Goal: Task Accomplishment & Management: Use online tool/utility

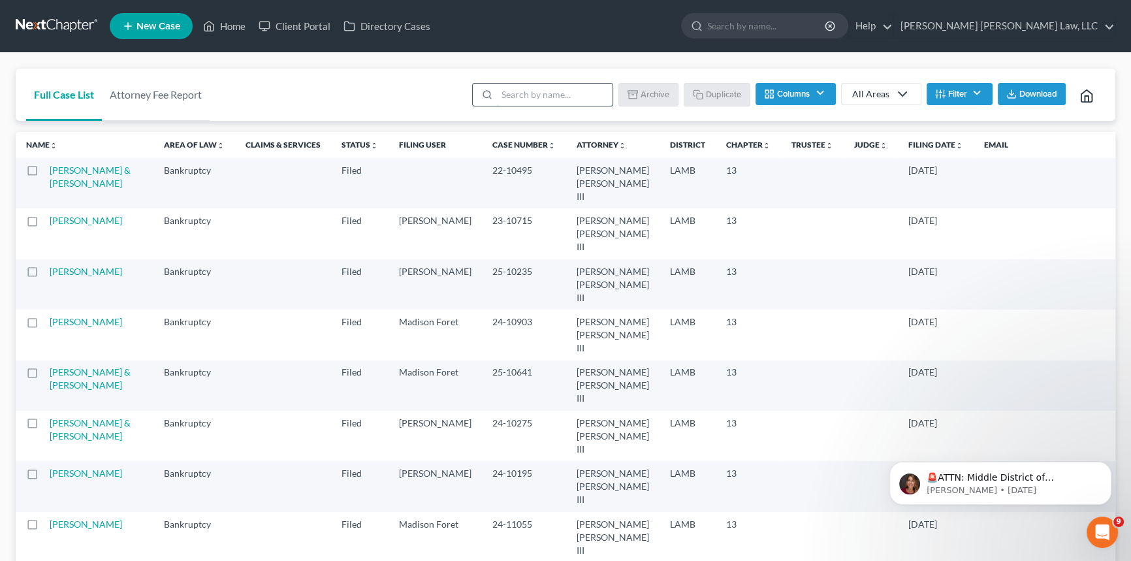
drag, startPoint x: 526, startPoint y: 98, endPoint x: 512, endPoint y: 93, distance: 15.1
click at [526, 98] on input "search" at bounding box center [555, 95] width 116 height 22
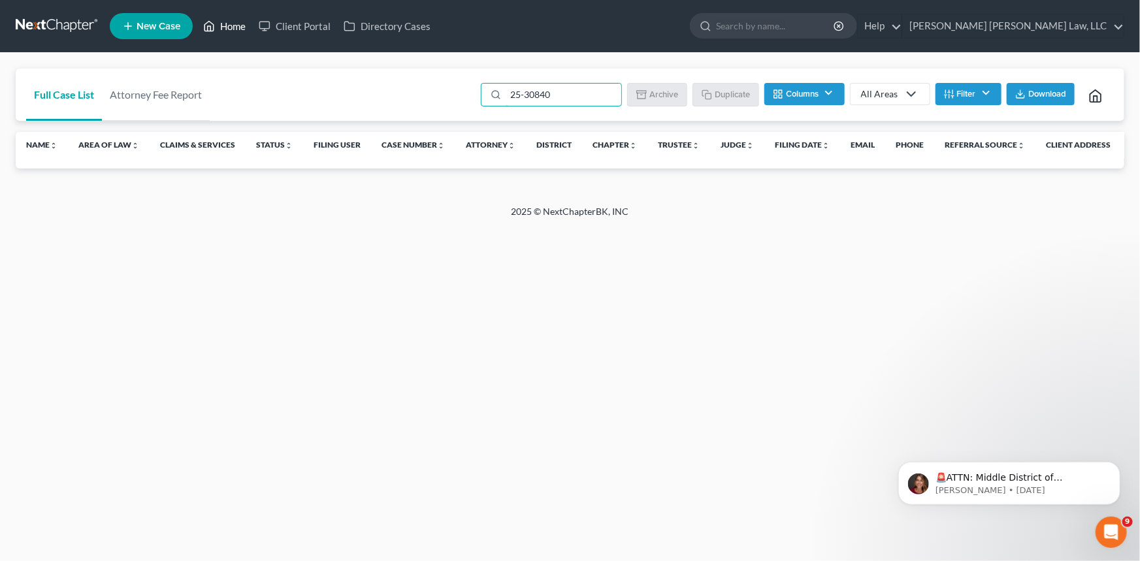
type input "25-30840"
click at [230, 22] on link "Home" at bounding box center [225, 26] width 56 height 24
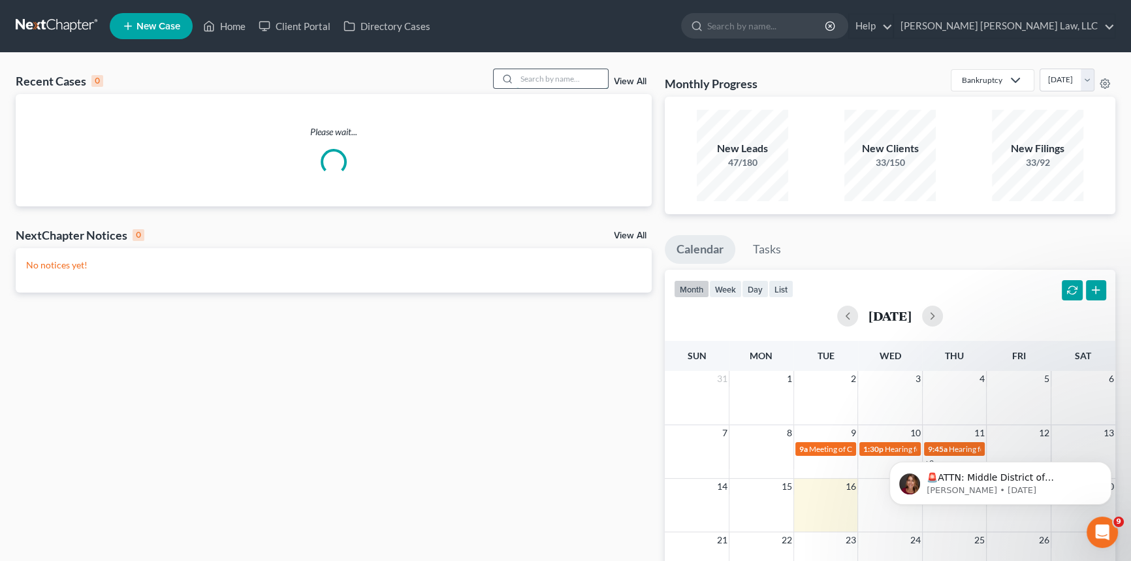
click at [534, 77] on input "search" at bounding box center [562, 78] width 91 height 19
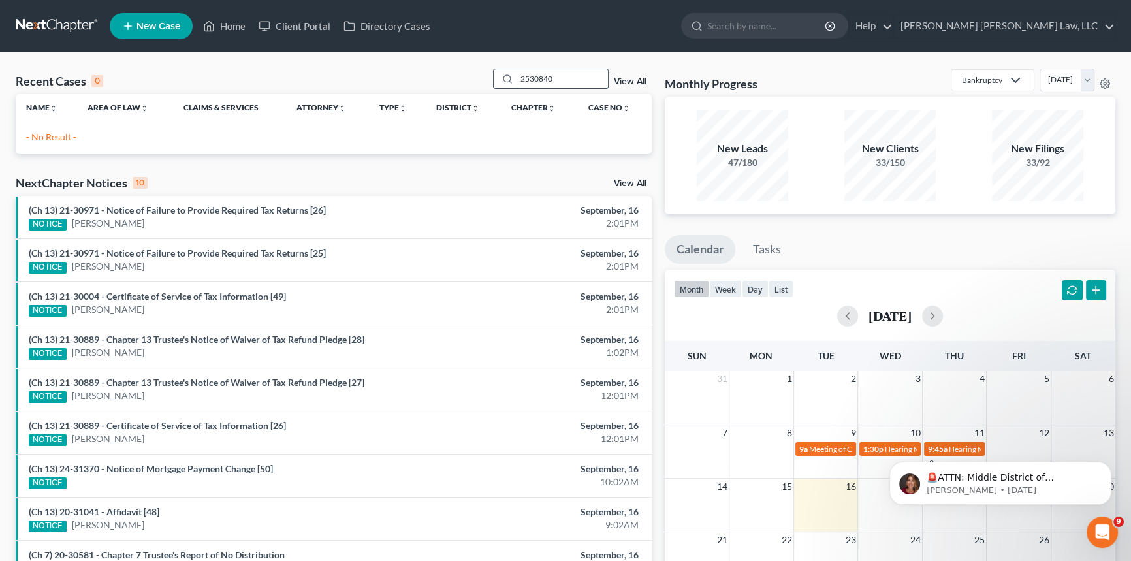
click at [528, 81] on input "2530840" at bounding box center [562, 78] width 91 height 19
type input "25-30840"
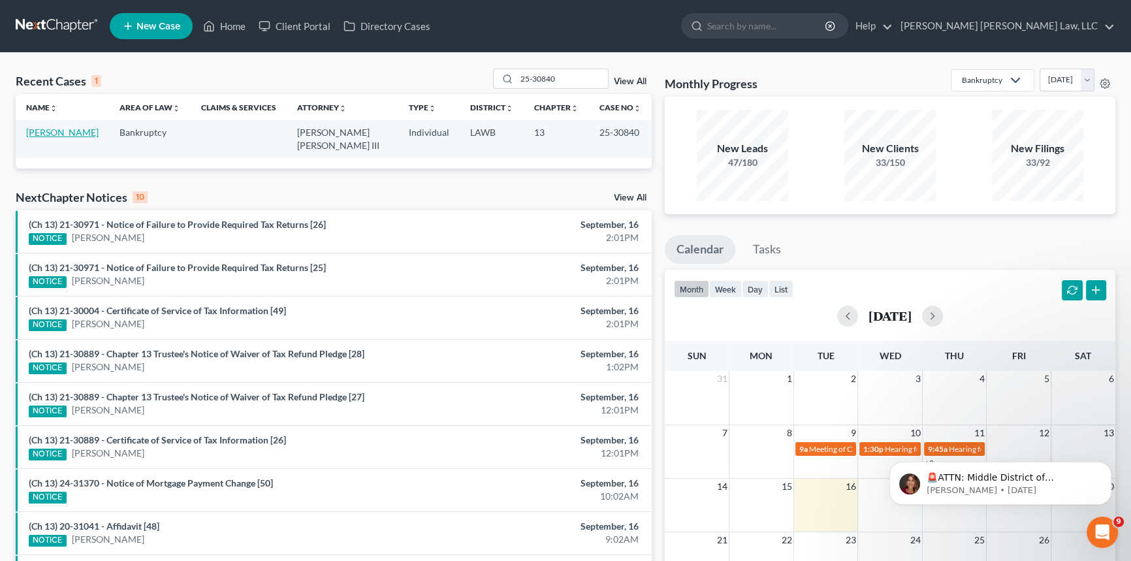
click at [59, 129] on link "[PERSON_NAME]" at bounding box center [62, 132] width 73 height 11
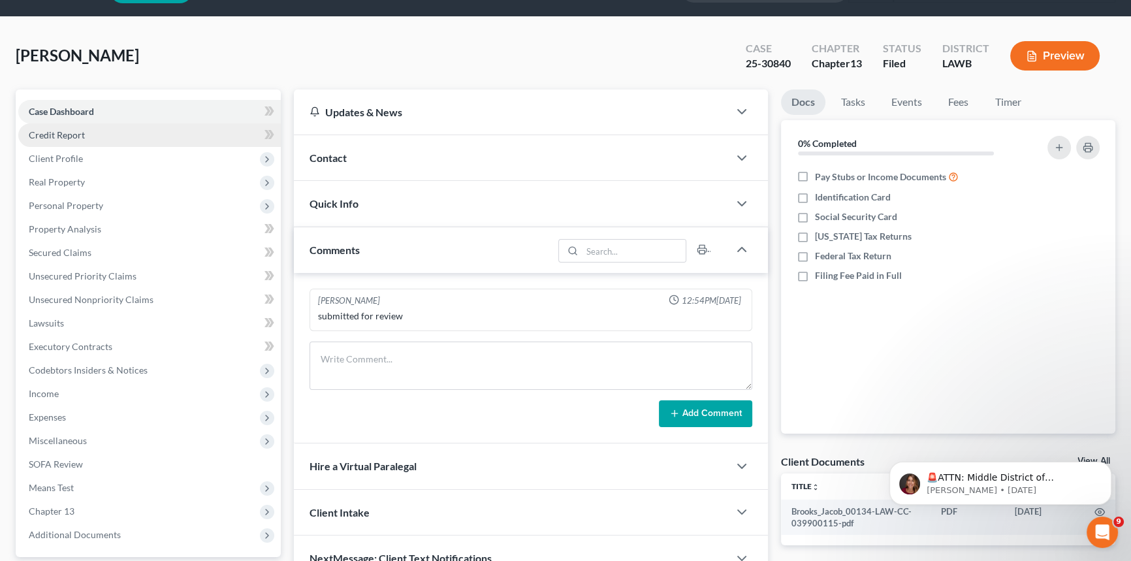
scroll to position [155, 0]
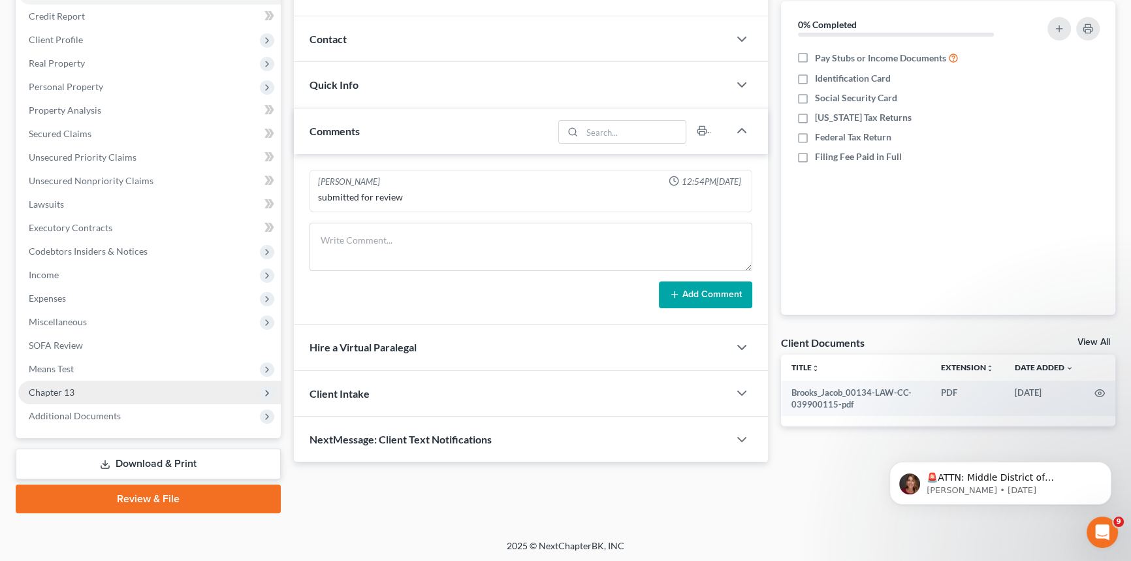
click at [89, 389] on span "Chapter 13" at bounding box center [149, 393] width 263 height 24
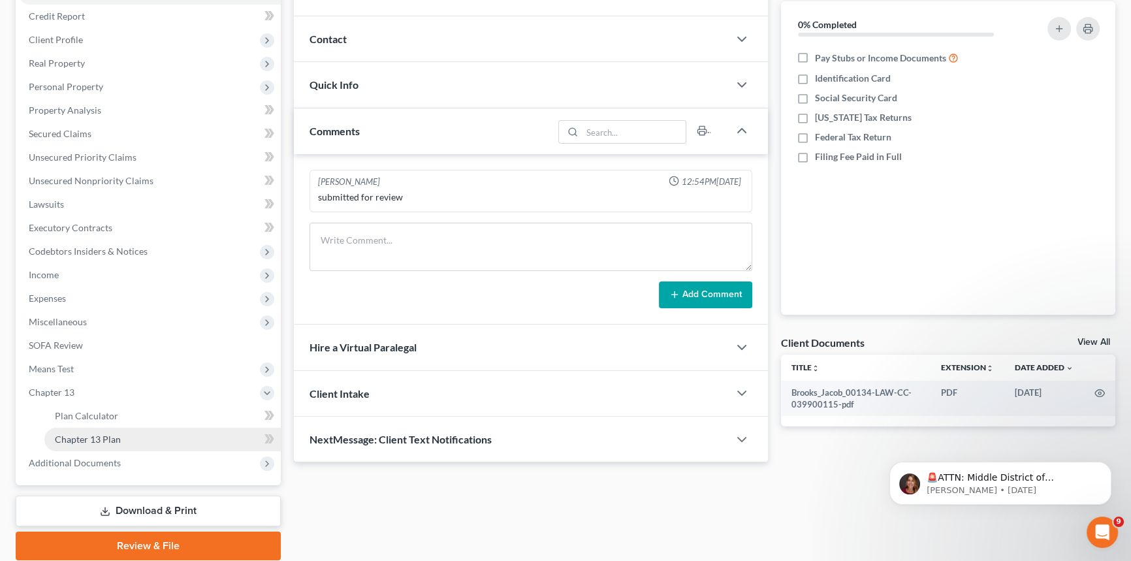
click at [107, 434] on span "Chapter 13 Plan" at bounding box center [88, 439] width 66 height 11
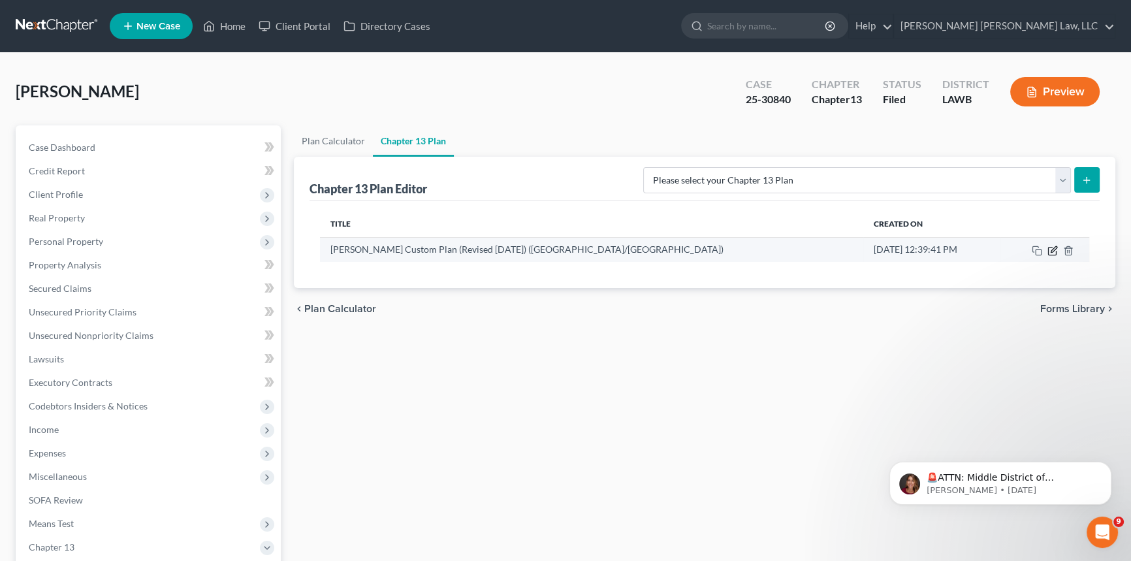
click at [1050, 249] on icon "button" at bounding box center [1053, 251] width 10 height 10
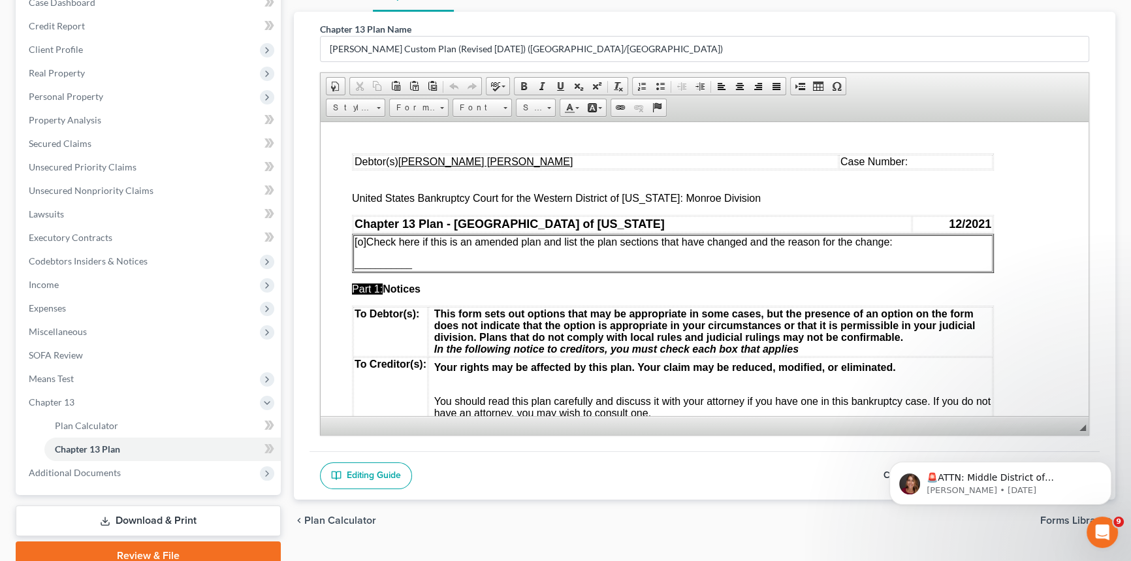
scroll to position [178, 0]
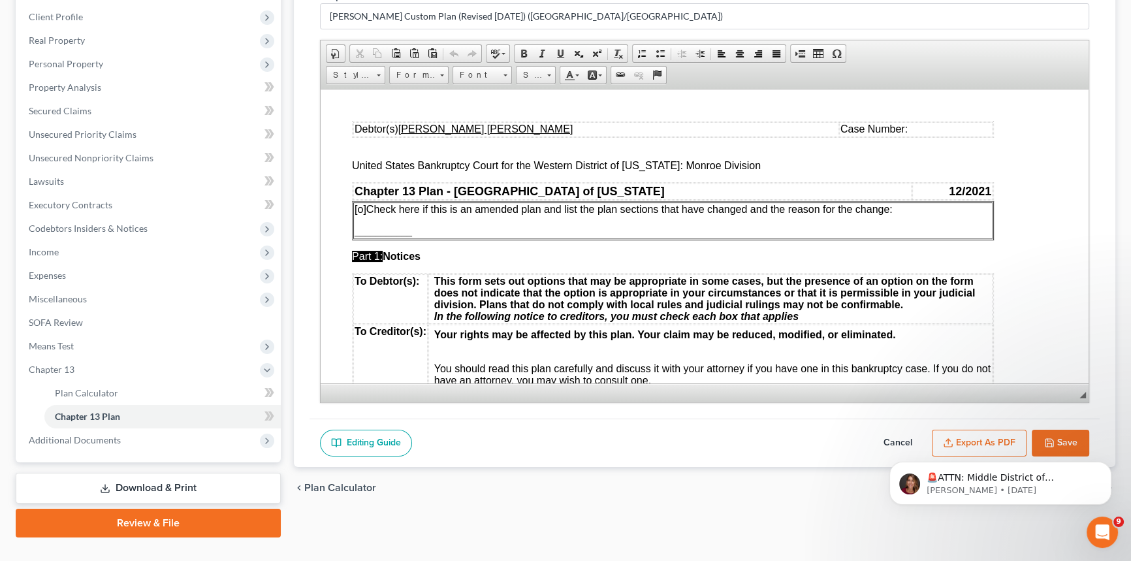
click at [849, 131] on td "Case Number:" at bounding box center [916, 129] width 154 height 14
click at [363, 209] on span "[o]" at bounding box center [361, 208] width 12 height 11
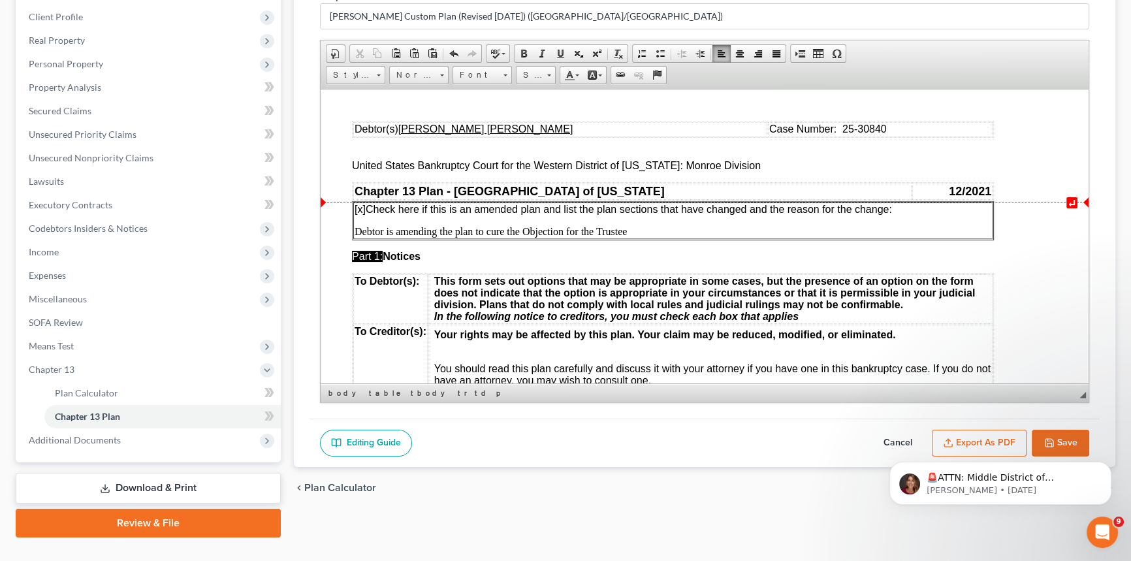
click at [904, 209] on p "[x ] Check here if this is an amended plan and list the plan sections that have…" at bounding box center [673, 209] width 637 height 12
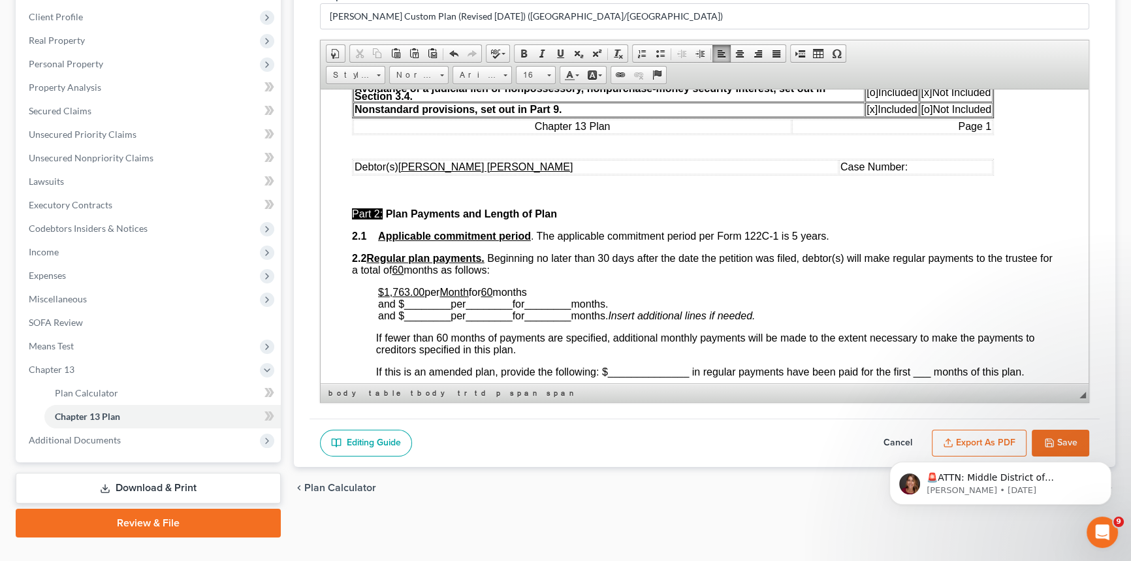
scroll to position [475, 0]
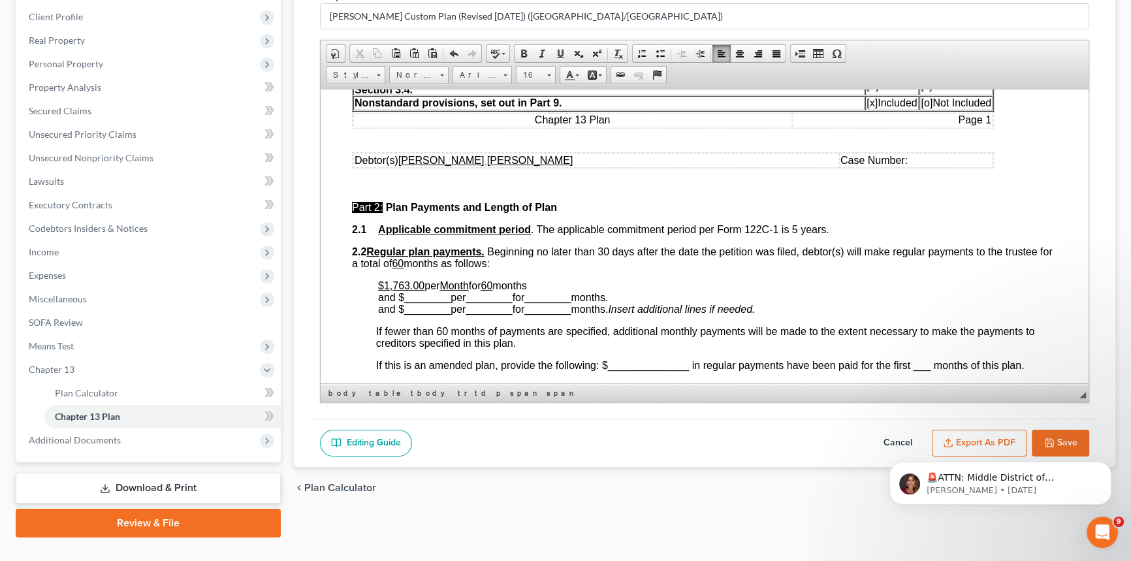
click at [843, 167] on td "Case Number:" at bounding box center [916, 160] width 154 height 14
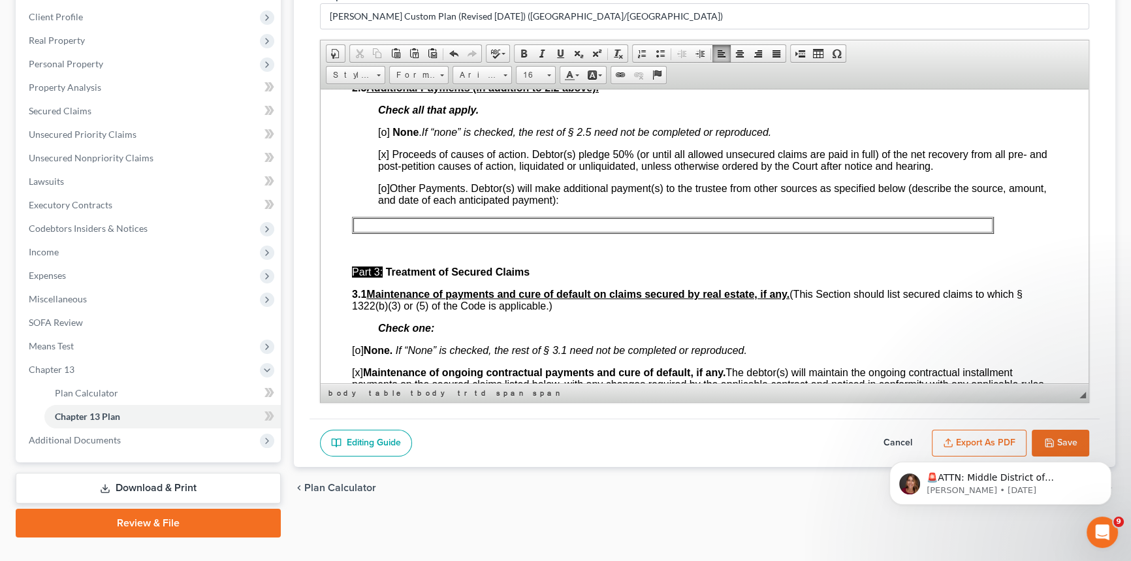
scroll to position [772, 0]
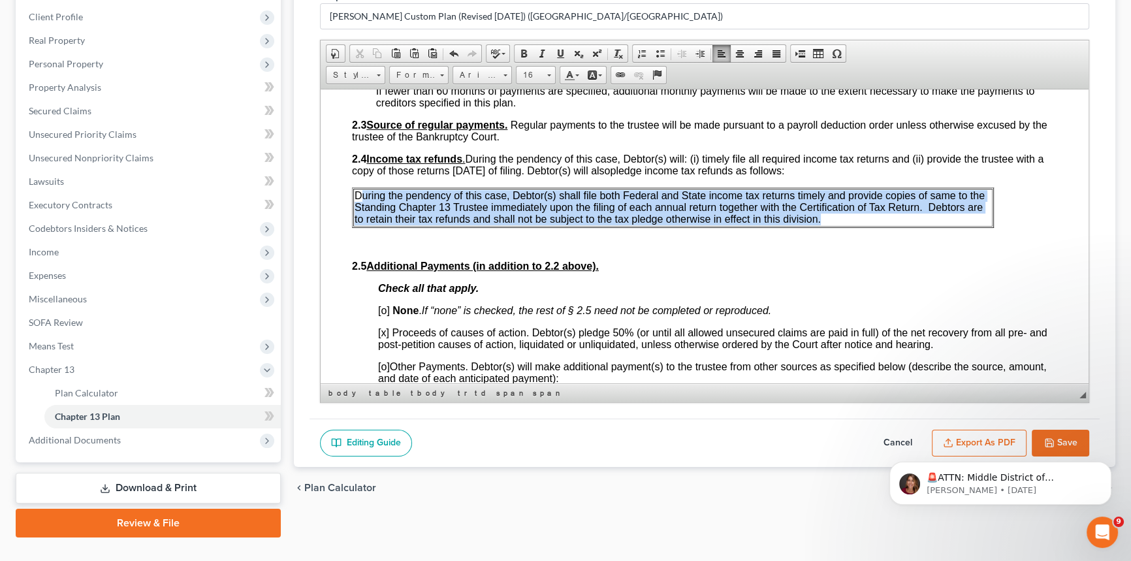
drag, startPoint x: 832, startPoint y: 248, endPoint x: 363, endPoint y: 222, distance: 470.4
click at [363, 222] on p "During the pendency of this case, Debtor(s) shall file both Federal and State i…" at bounding box center [673, 206] width 637 height 35
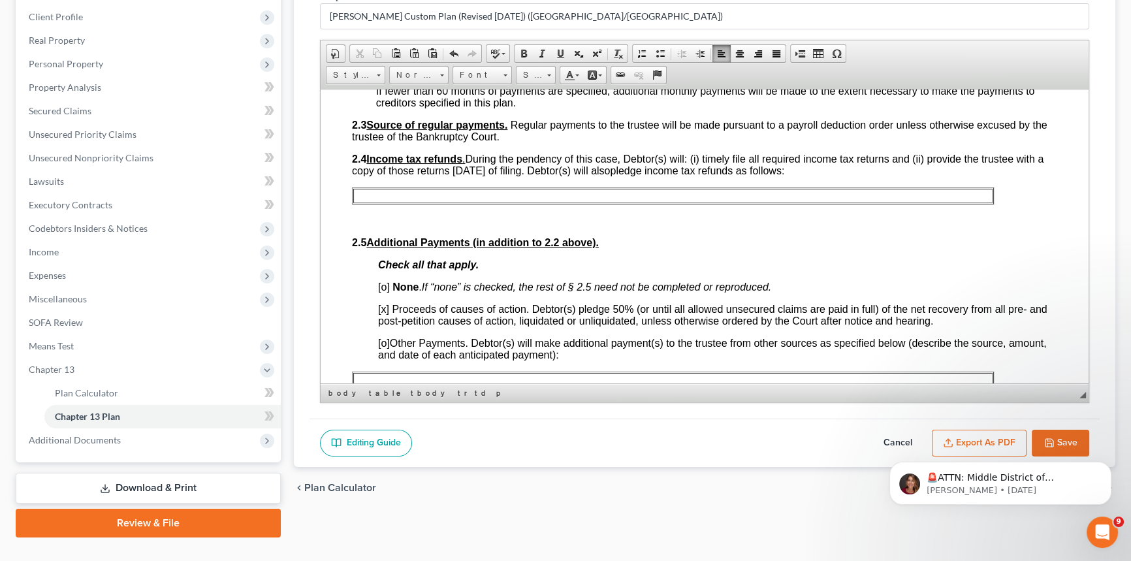
click at [408, 201] on p at bounding box center [673, 195] width 637 height 12
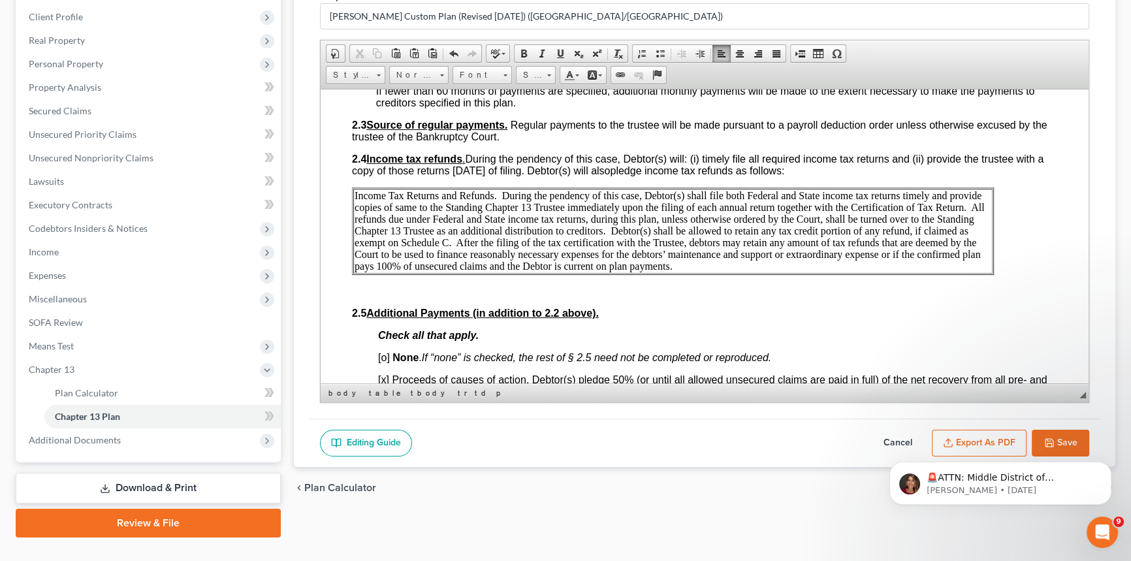
click at [408, 221] on p "Income Tax Returns and Refunds. During the pendency of this case, Debtor(s) sha…" at bounding box center [673, 230] width 637 height 82
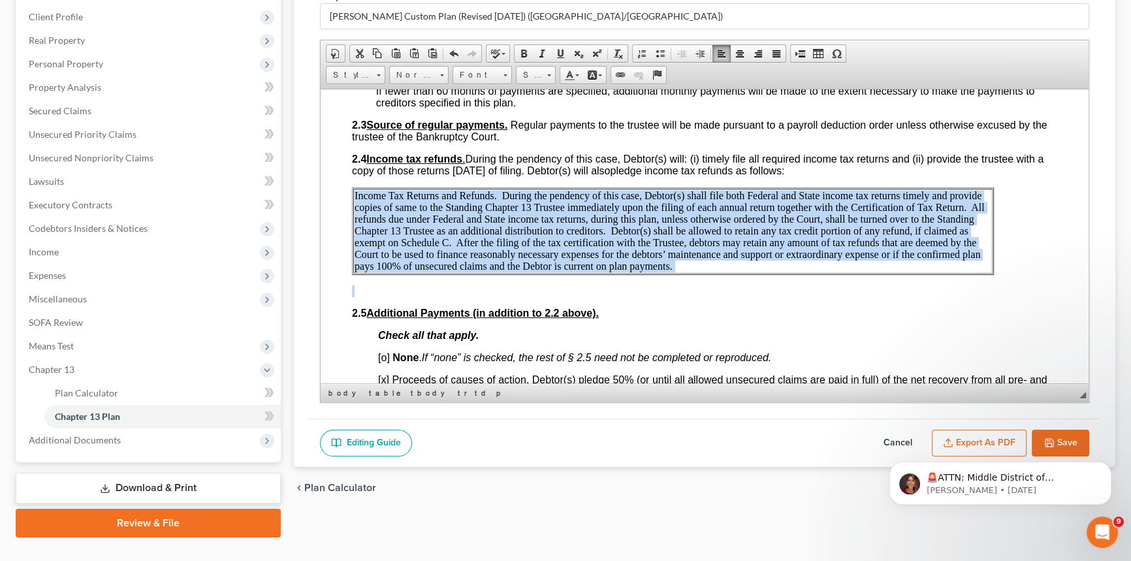
click at [408, 221] on p "Income Tax Returns and Refunds. During the pendency of this case, Debtor(s) sha…" at bounding box center [673, 230] width 637 height 82
click at [549, 74] on span at bounding box center [549, 75] width 4 height 2
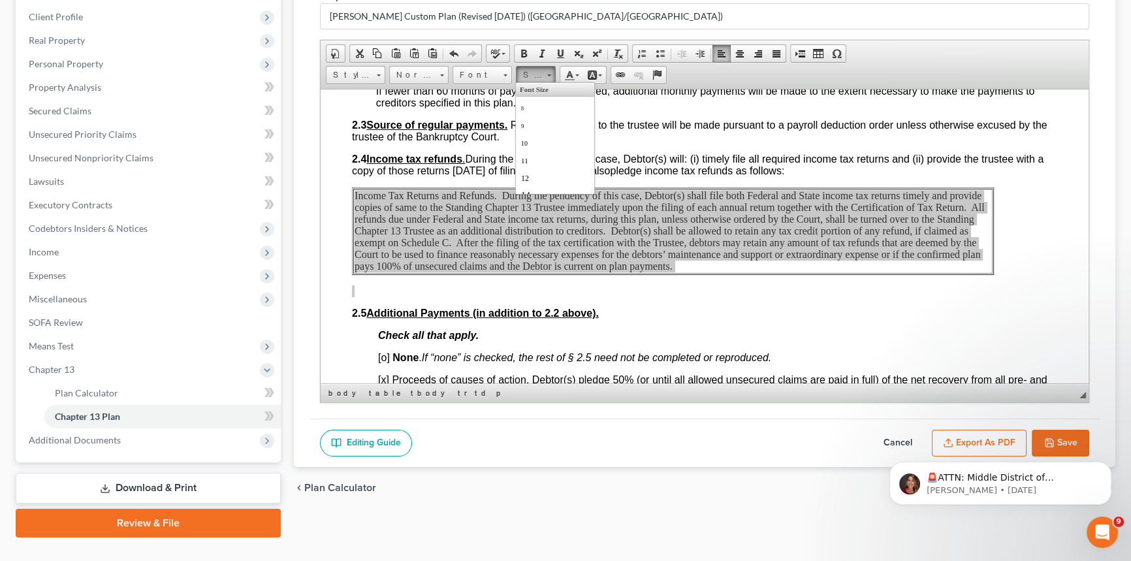
scroll to position [0, 0]
click at [534, 174] on link "12" at bounding box center [555, 177] width 74 height 17
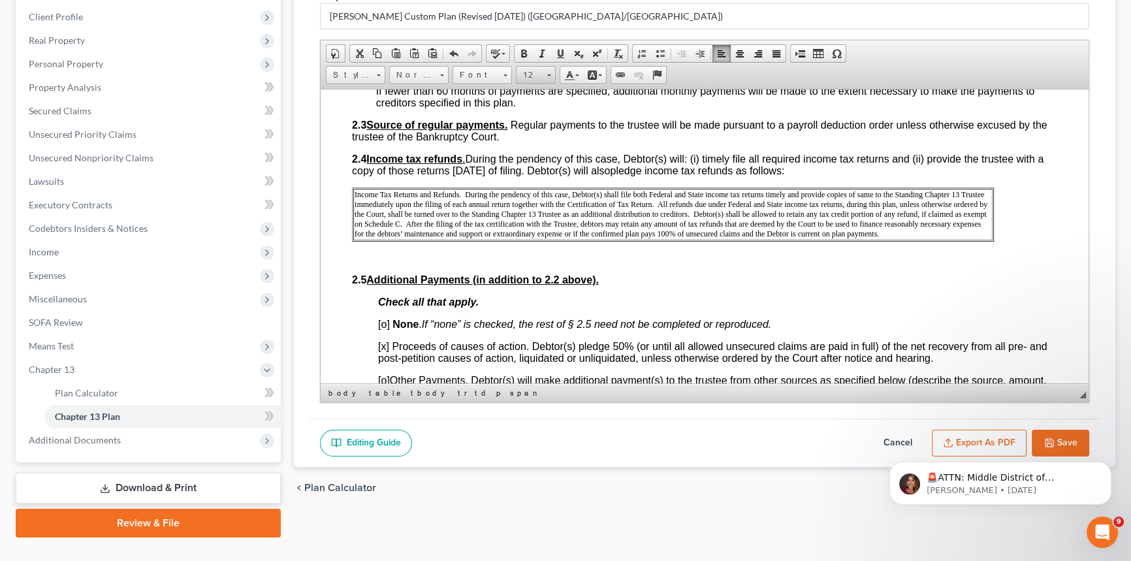
click at [549, 69] on span at bounding box center [548, 73] width 3 height 12
click at [528, 137] on span "14" at bounding box center [525, 136] width 9 height 10
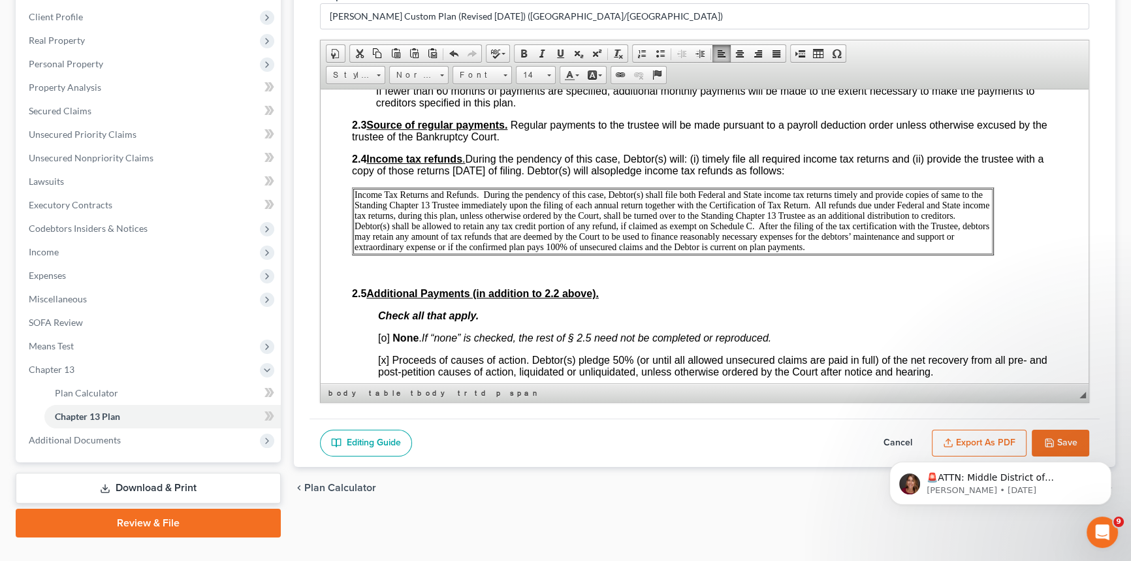
scroll to position [0, 0]
click at [480, 71] on span "Font" at bounding box center [476, 75] width 46 height 17
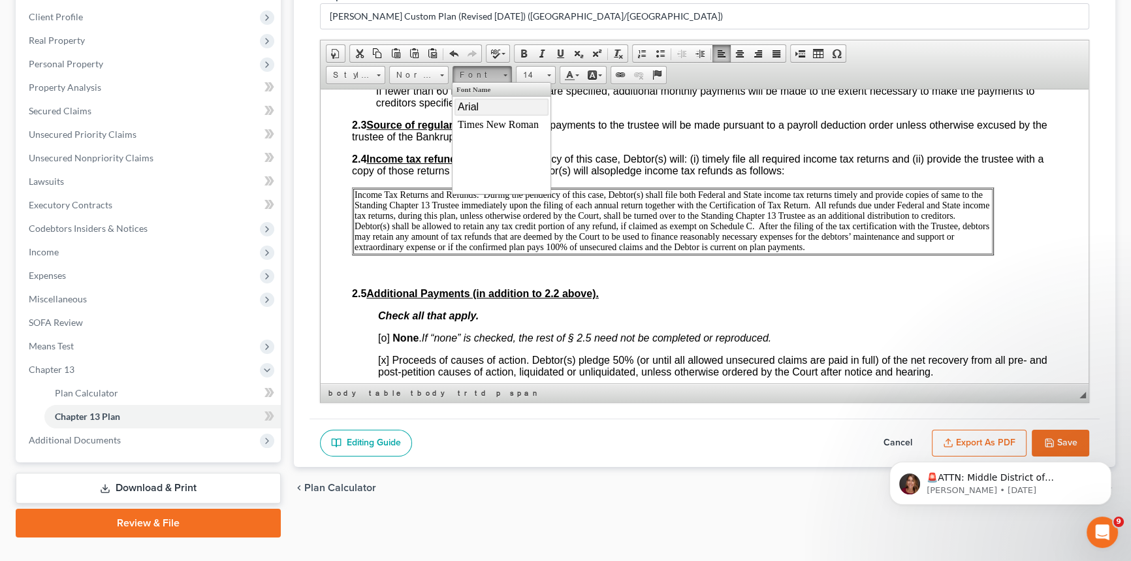
click at [480, 104] on link "Arial" at bounding box center [502, 106] width 94 height 17
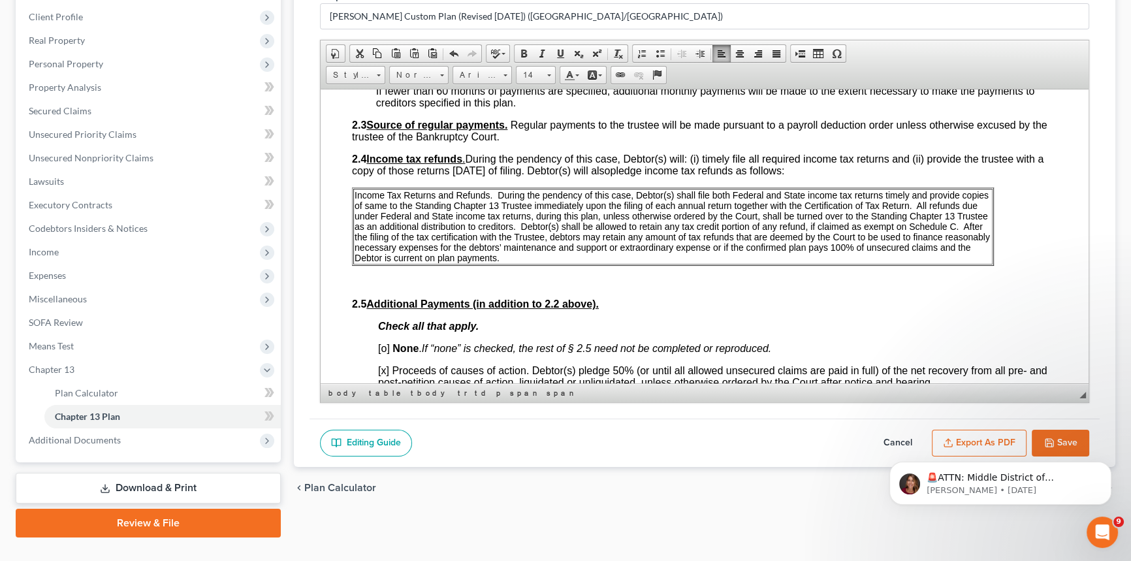
click at [515, 263] on p "Income Tax Returns and Refunds. During the pendency of this case, Debtor(s) sha…" at bounding box center [673, 225] width 637 height 73
click at [521, 287] on p at bounding box center [705, 282] width 706 height 12
click at [528, 176] on span "Income tax refunds . During the pendency of this case, Debtor(s) will: (i) time…" at bounding box center [698, 164] width 692 height 23
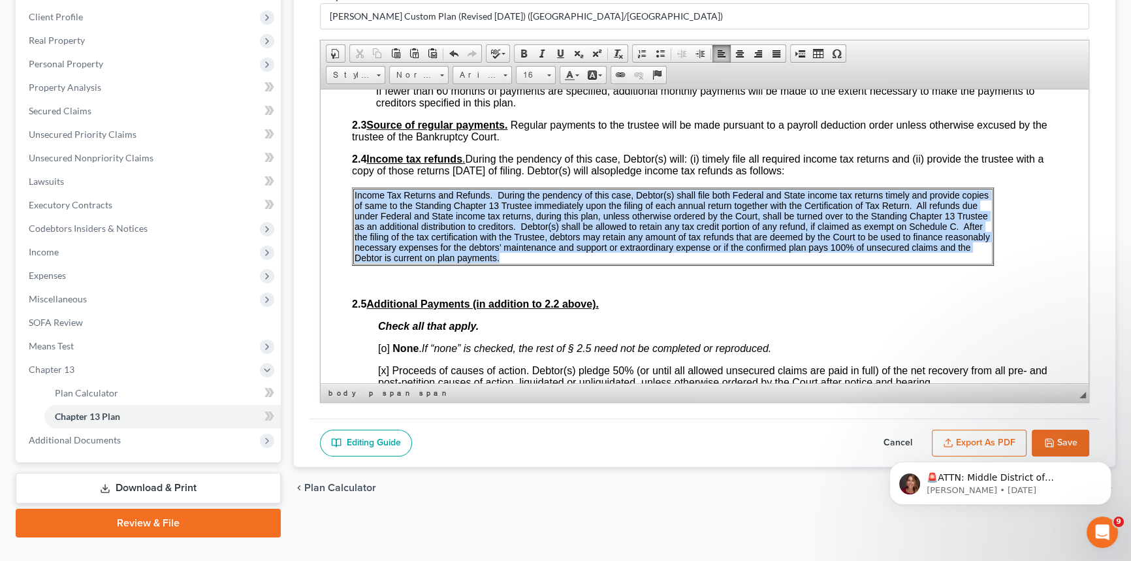
drag, startPoint x: 503, startPoint y: 285, endPoint x: 354, endPoint y: 219, distance: 162.9
click at [355, 219] on p "Income Tax Returns and Refunds. During the pendency of this case, Debtor(s) sha…" at bounding box center [673, 225] width 637 height 73
click at [551, 72] on link "14" at bounding box center [536, 75] width 40 height 18
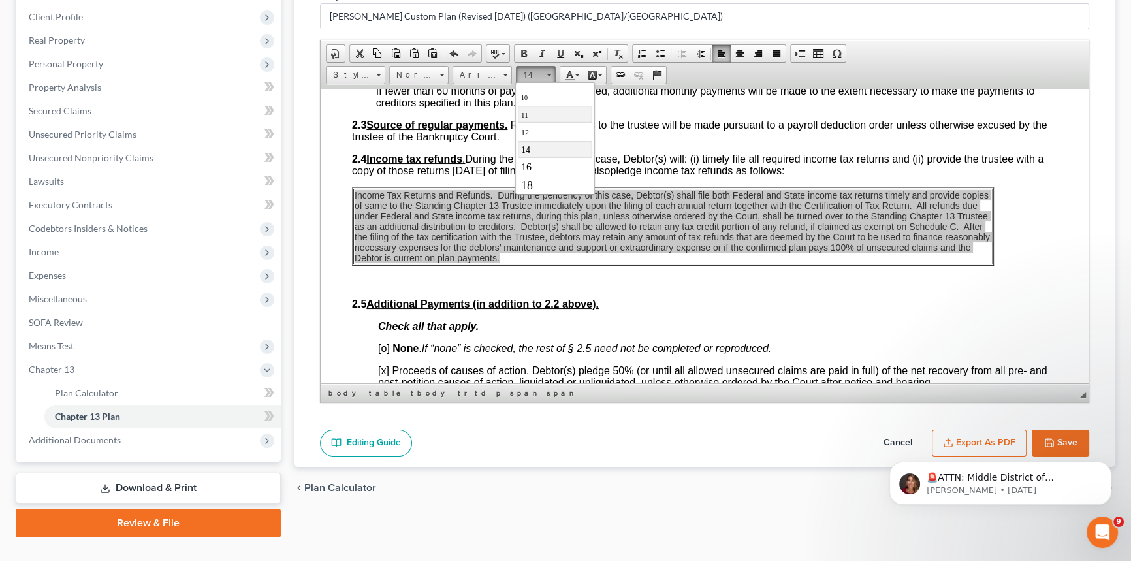
scroll to position [73, 0]
click at [543, 140] on link "16" at bounding box center [555, 139] width 74 height 17
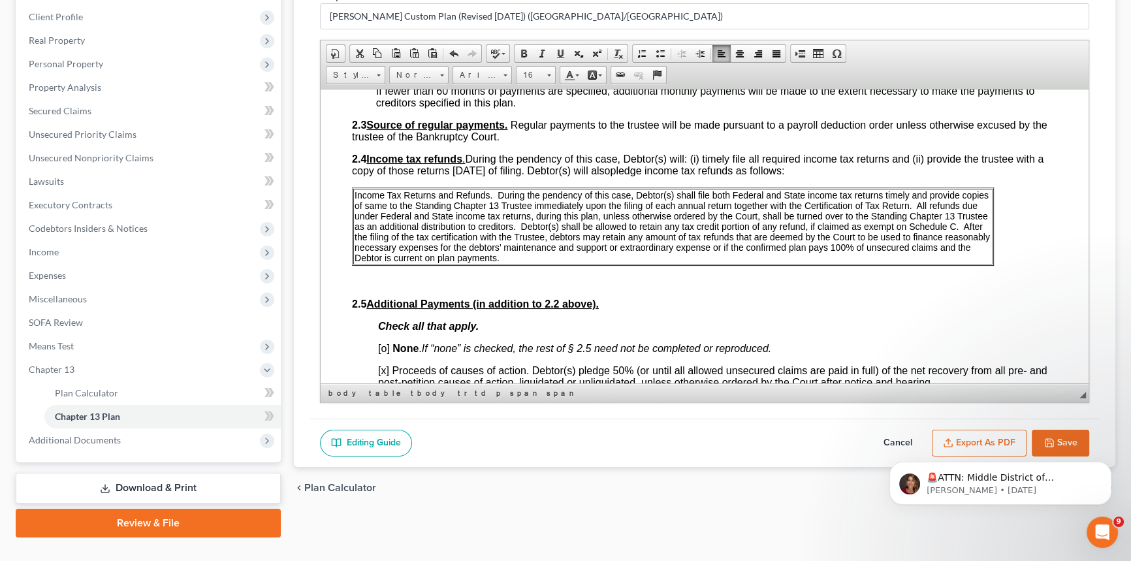
scroll to position [0, 0]
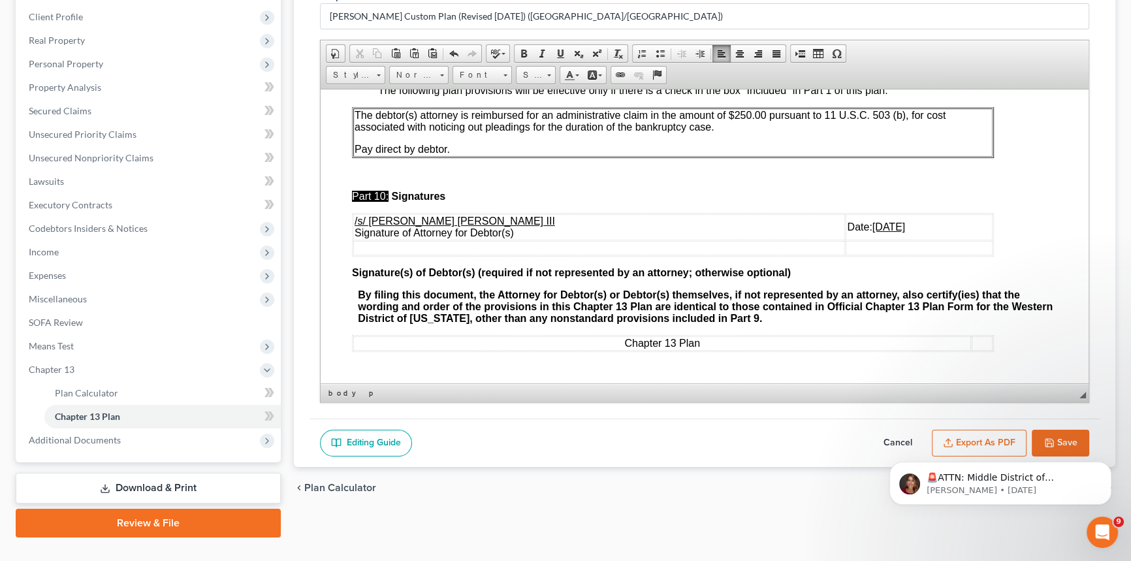
scroll to position [4528, 0]
click at [873, 221] on u "[DATE]" at bounding box center [889, 226] width 33 height 11
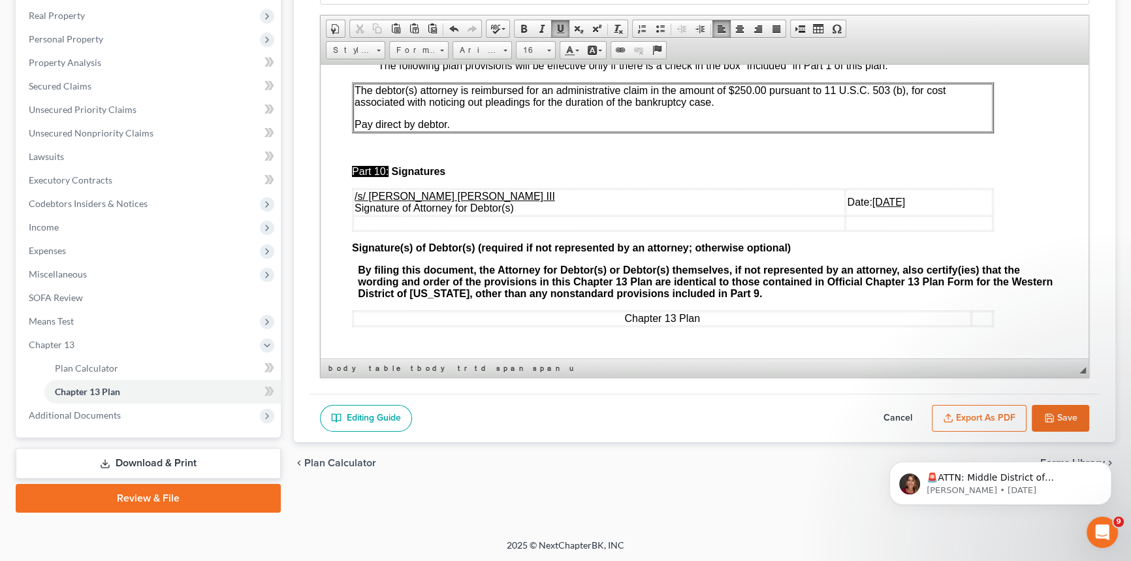
click at [969, 412] on button "Export as PDF" at bounding box center [979, 418] width 95 height 27
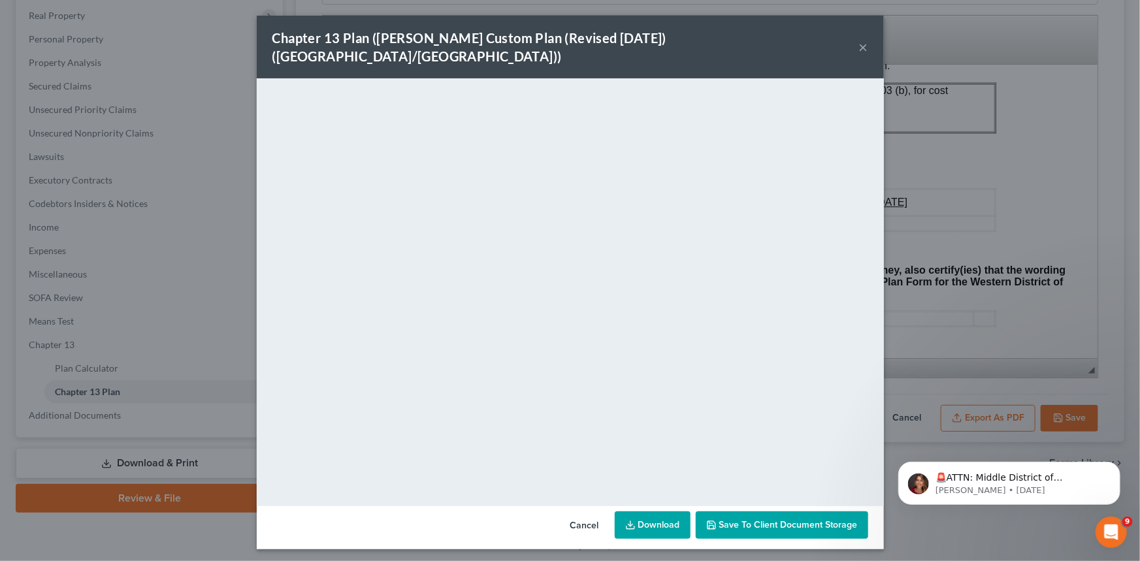
click at [864, 39] on button "×" at bounding box center [863, 47] width 9 height 16
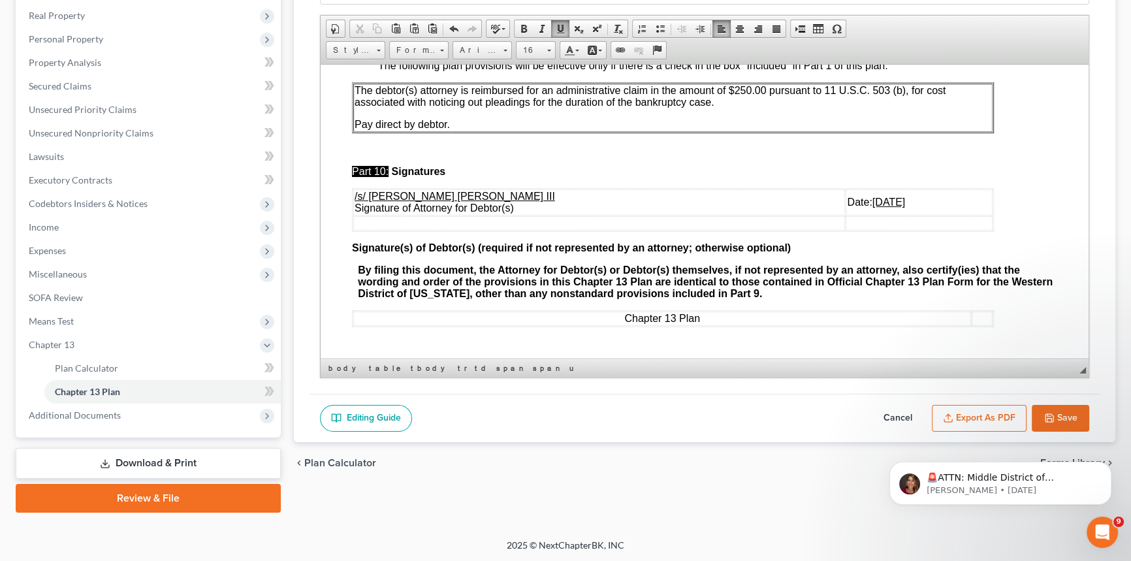
click at [1065, 411] on button "Save" at bounding box center [1060, 418] width 57 height 27
